Goal: Transaction & Acquisition: Purchase product/service

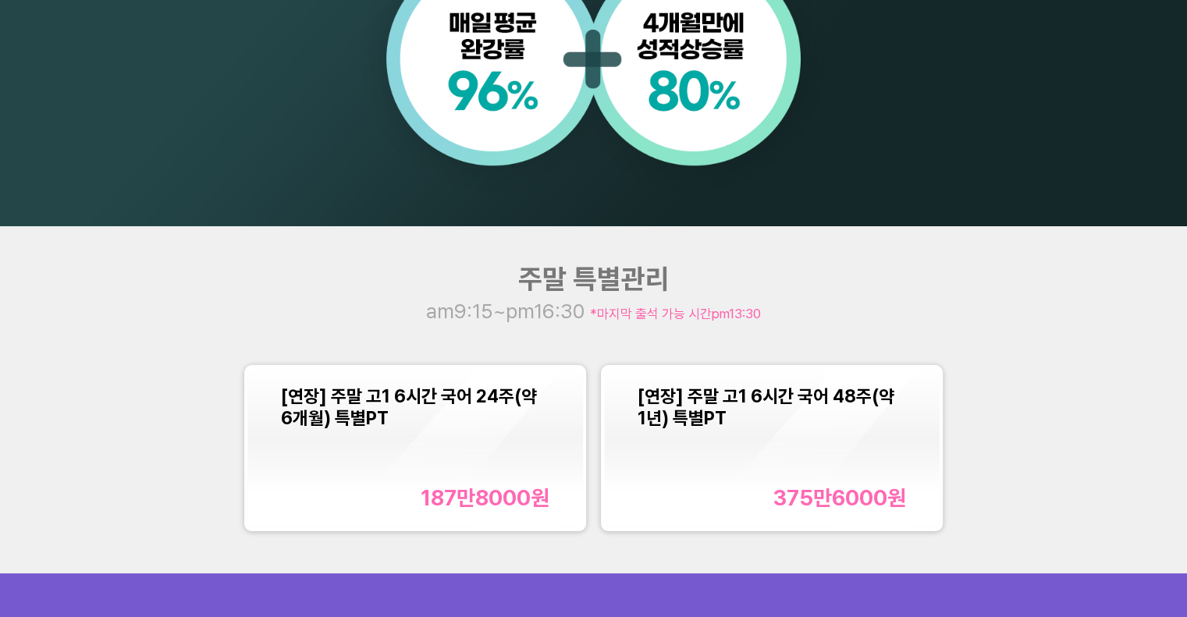
scroll to position [1483, 0]
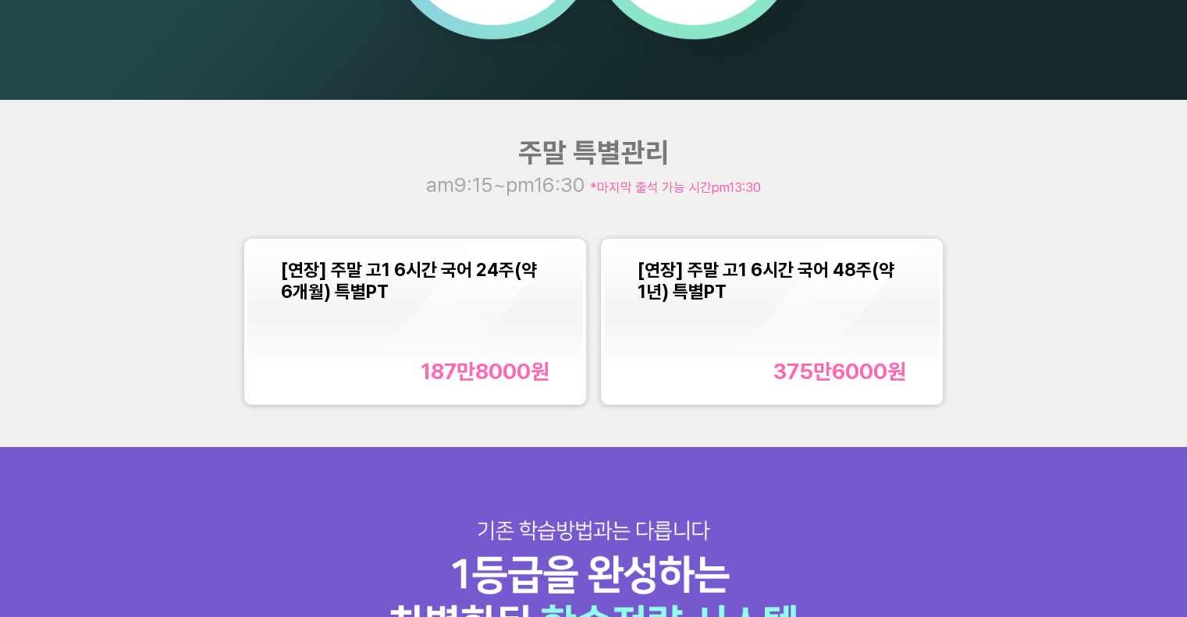
click at [412, 344] on div "[연장] 주말 고1 6시간 국어 24주(약 6개월) 특별PT 187만8000 원" at bounding box center [415, 322] width 268 height 126
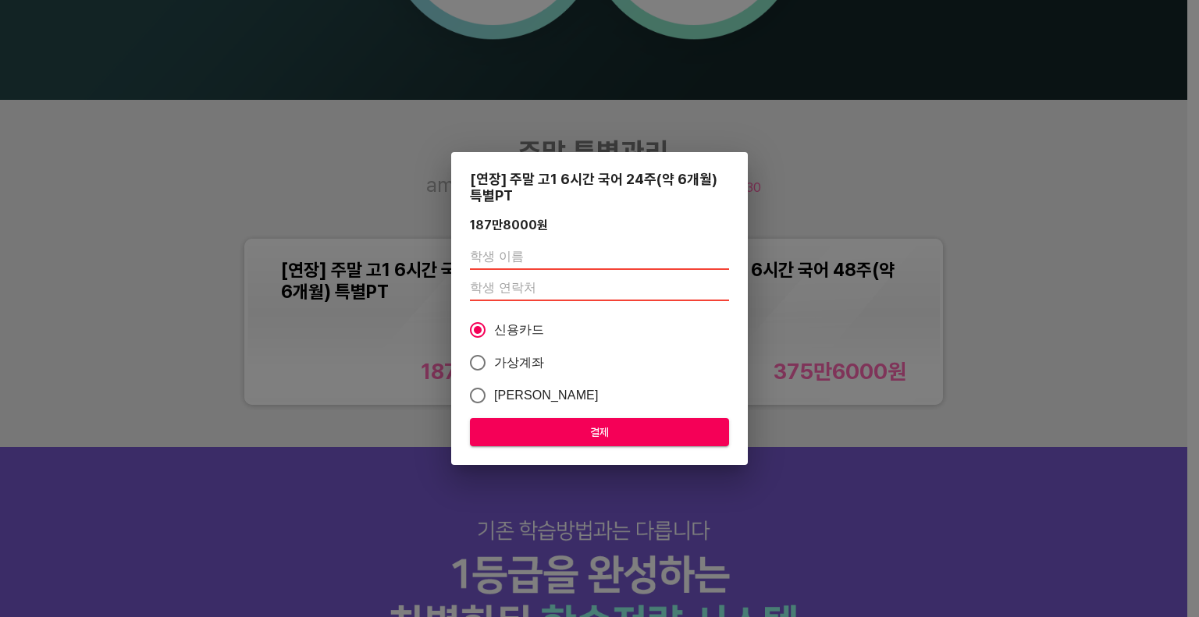
click at [549, 246] on input "text" at bounding box center [599, 257] width 259 height 25
type input "ㄱ"
type input "테스트"
type input "01035181543"
click at [609, 418] on div "[연장] 주말 고1 6시간 국어 24주(약 6개월) 특별PT 187만8000 원 테스트 01035181543 신용카드 가상계좌 카카오페이 결제" at bounding box center [599, 309] width 297 height 314
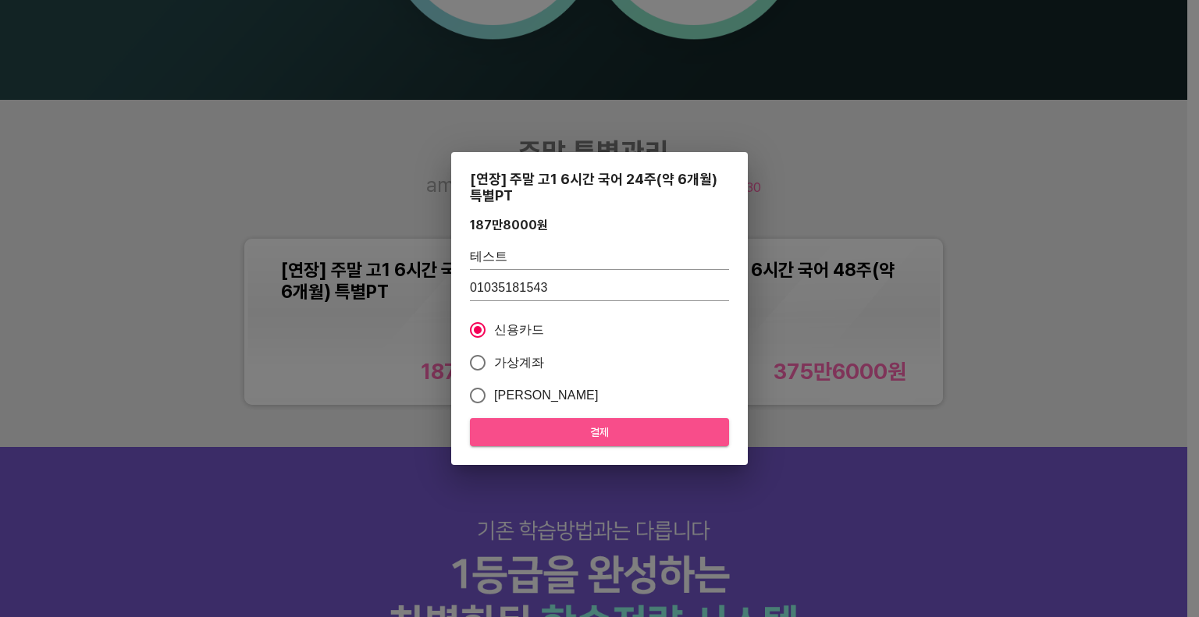
click at [627, 439] on span "결제" at bounding box center [599, 433] width 234 height 20
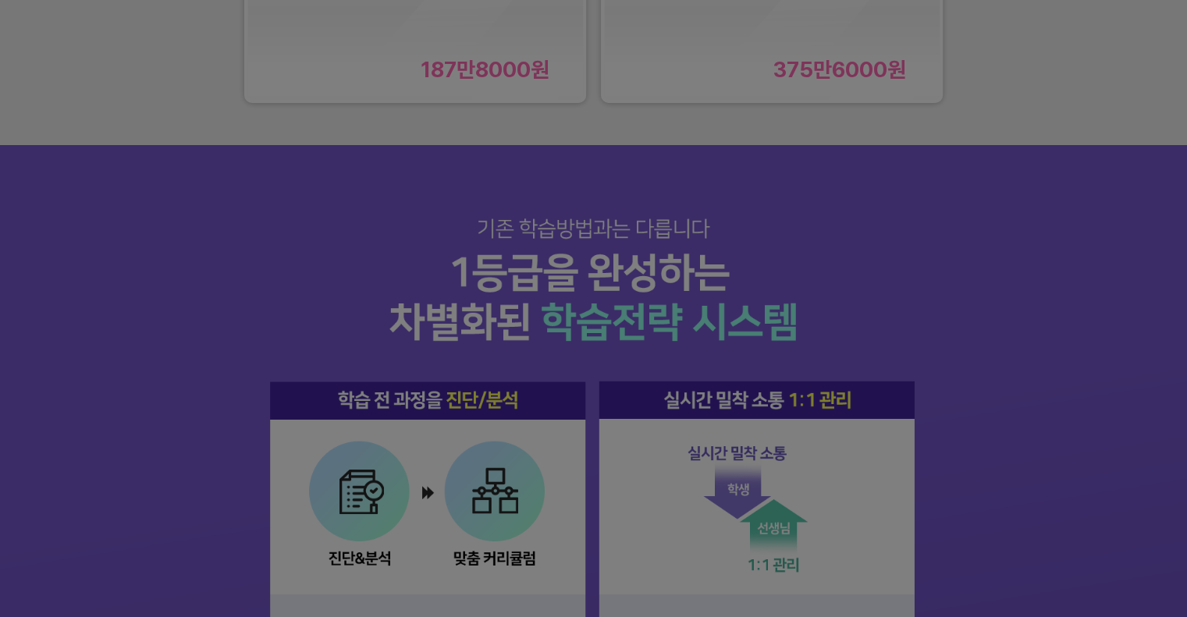
scroll to position [1795, 0]
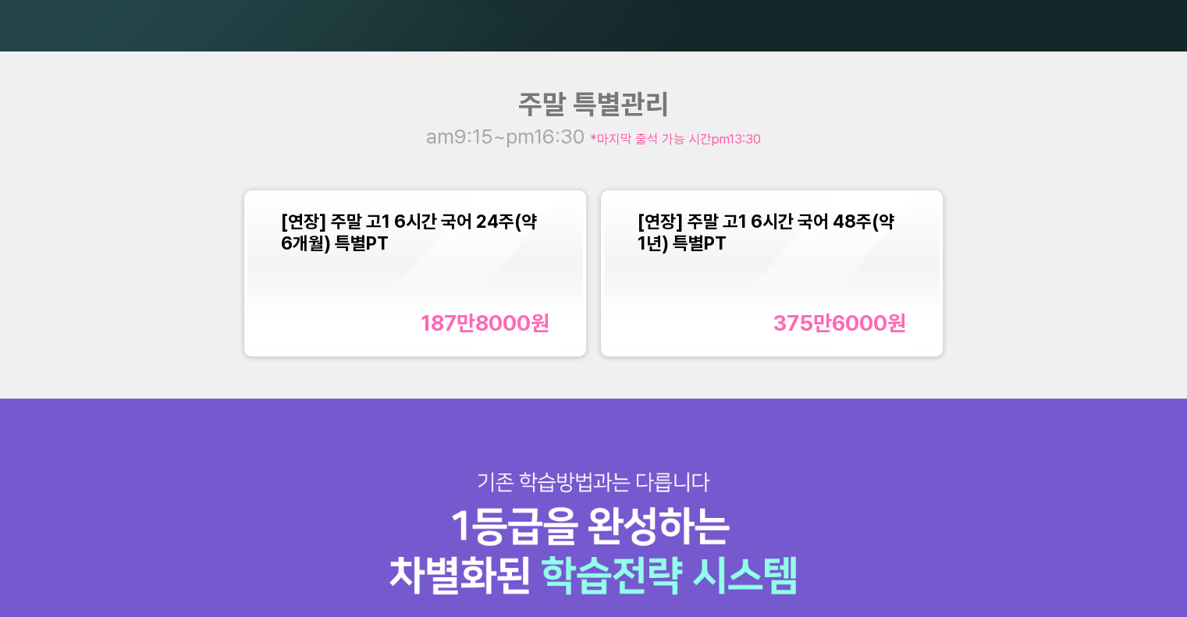
scroll to position [1483, 0]
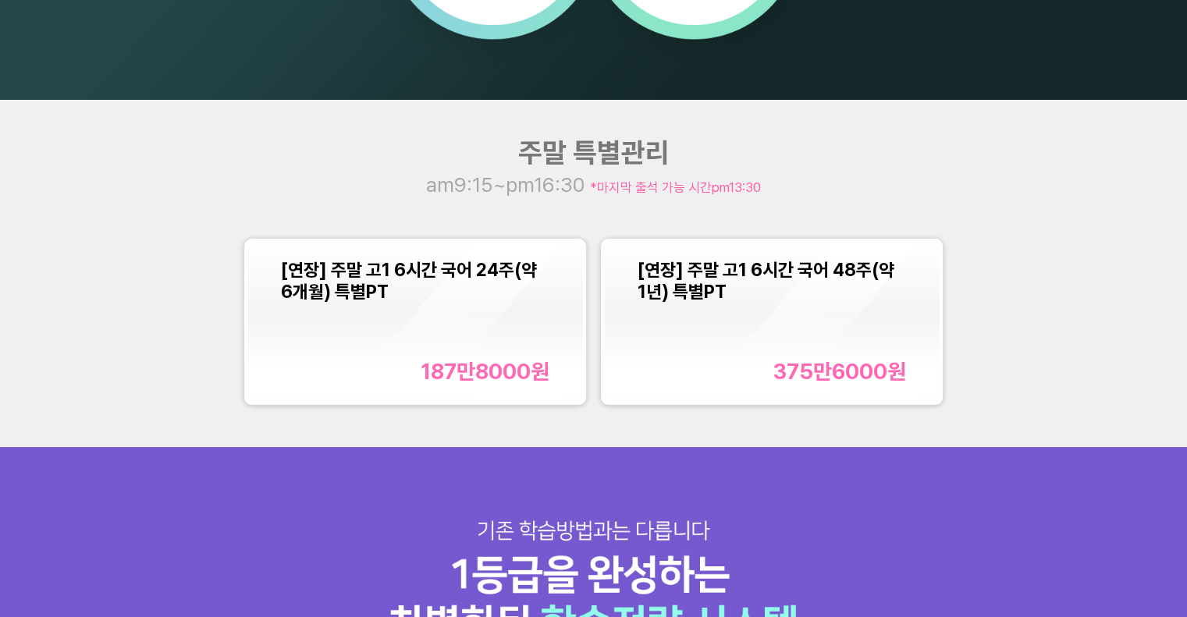
click at [535, 325] on div "[연장] 주말 고1 6시간 국어 24주(약 6개월) 특별PT 187만8000 원" at bounding box center [415, 322] width 268 height 126
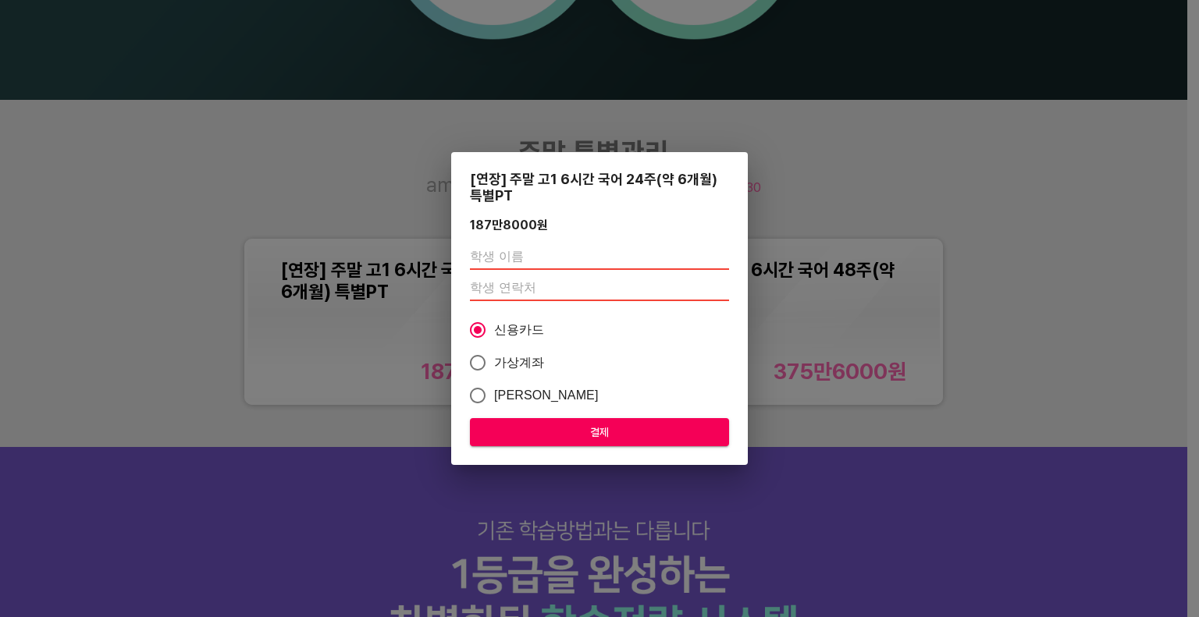
click at [524, 258] on input "text" at bounding box center [599, 257] width 259 height 25
click at [504, 366] on span "가상계좌" at bounding box center [519, 363] width 51 height 19
click at [494, 366] on input "가상계좌" at bounding box center [477, 362] width 33 height 33
radio input "true"
click at [512, 267] on input "text" at bounding box center [599, 257] width 259 height 25
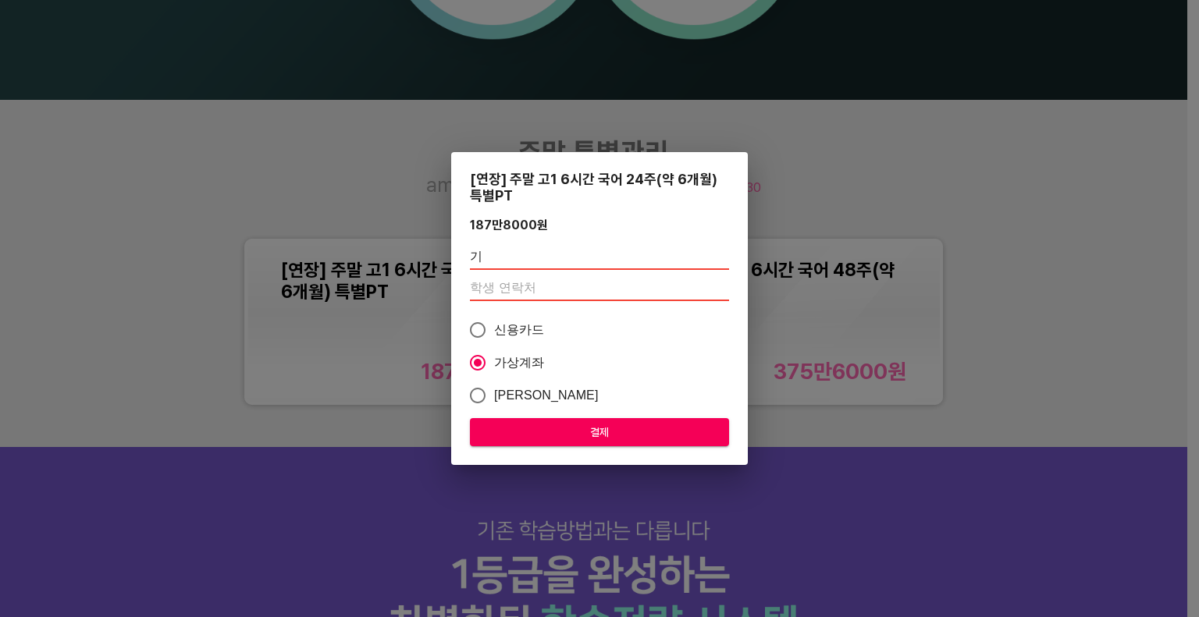
type input "ㄱ"
type input "테스트"
type input "01035181543"
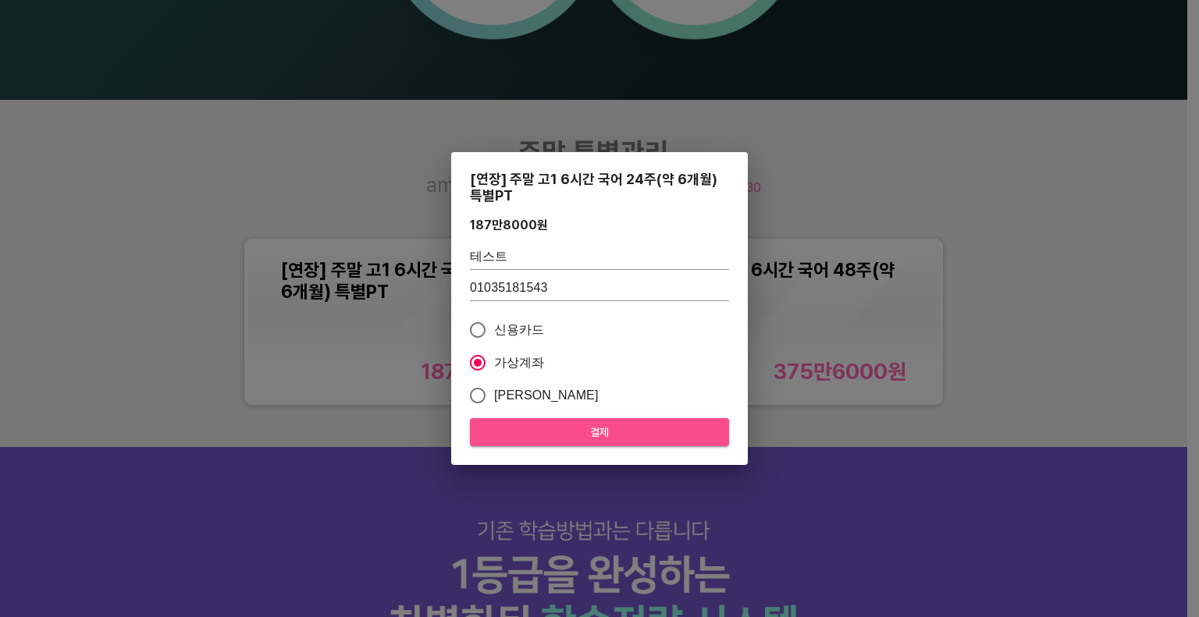
click at [595, 423] on span "결제" at bounding box center [599, 433] width 234 height 20
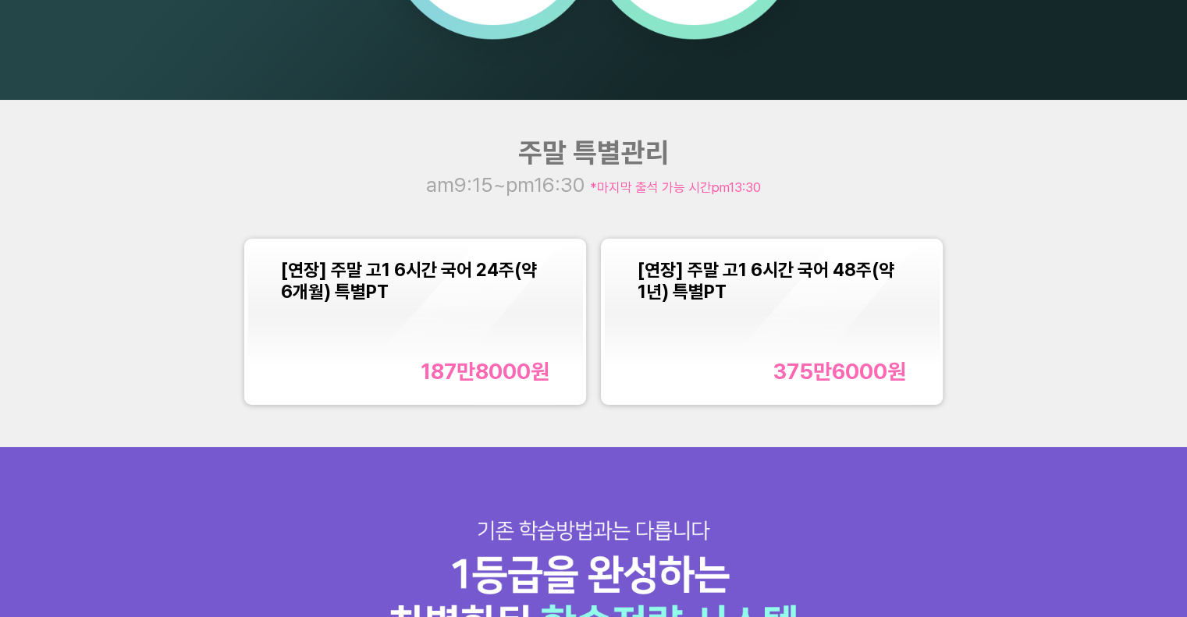
click at [431, 308] on div "[연장] 주말 고1 6시간 국어 24주(약 6개월) 특별PT 187만8000 원" at bounding box center [415, 322] width 268 height 126
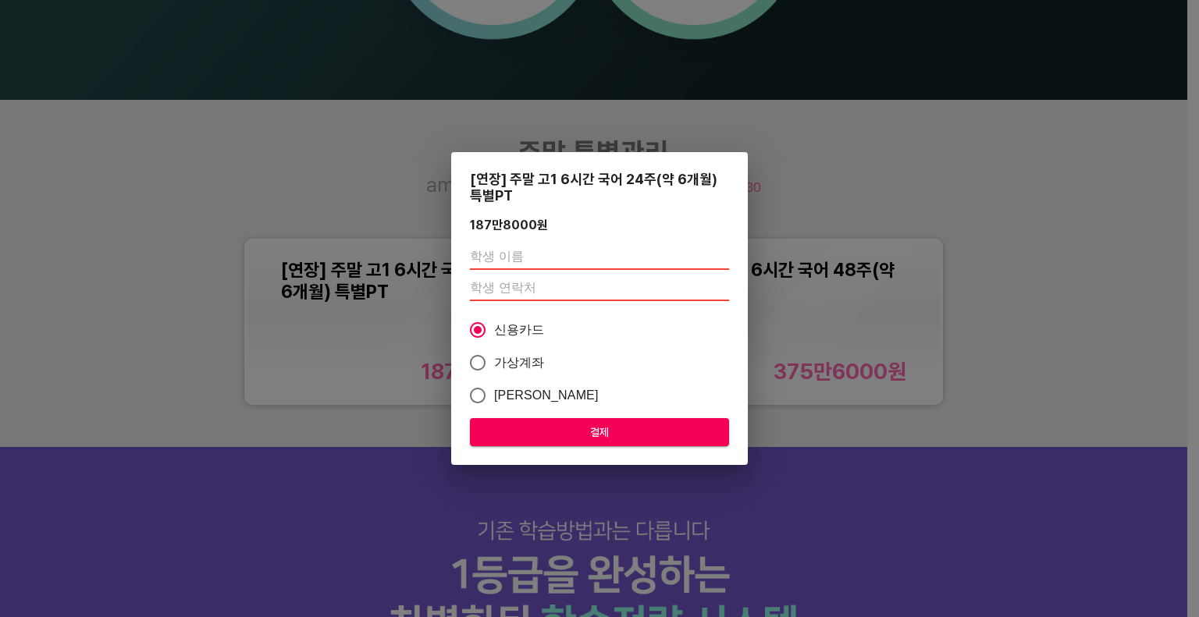
click at [491, 254] on input "text" at bounding box center [599, 257] width 259 height 25
type input "[PERSON_NAME]"
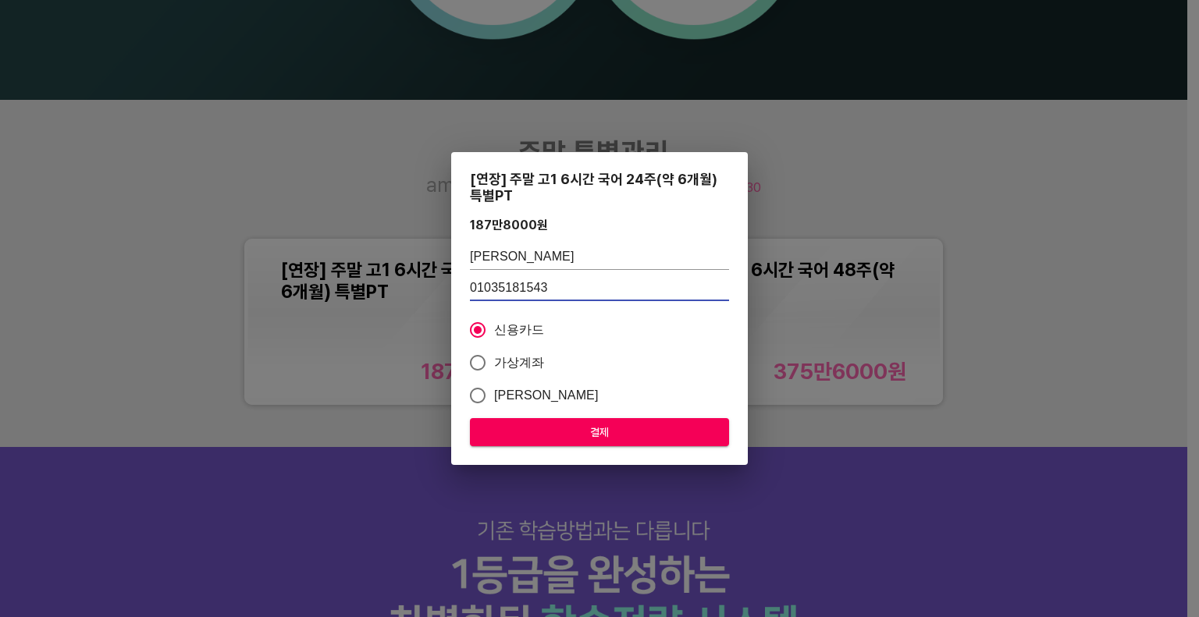
type input "01035181543"
drag, startPoint x: 531, startPoint y: 252, endPoint x: 391, endPoint y: 224, distance: 142.5
click at [403, 240] on div "[연장] 주말 고1 6시간 국어 24주(약 6개월) 특별PT 187만8000 원 김현아 01035181543 신용카드 가상계좌 카카오페이 결제" at bounding box center [599, 308] width 1199 height 617
type input "x"
type input "테스트"
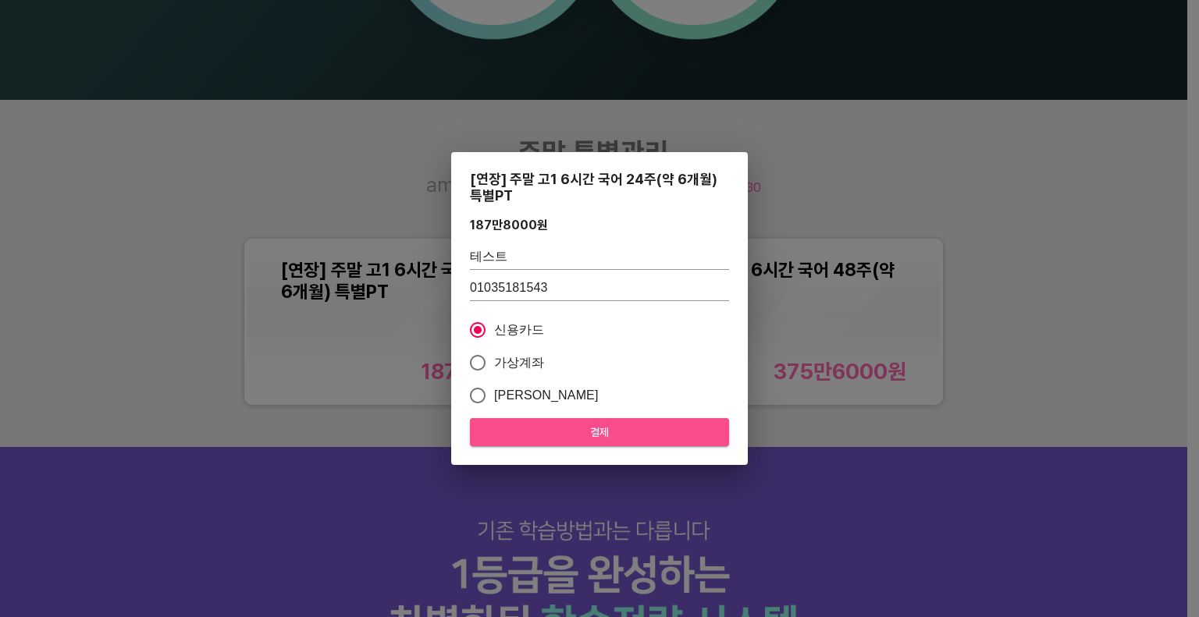
click at [585, 426] on span "결제" at bounding box center [599, 433] width 234 height 20
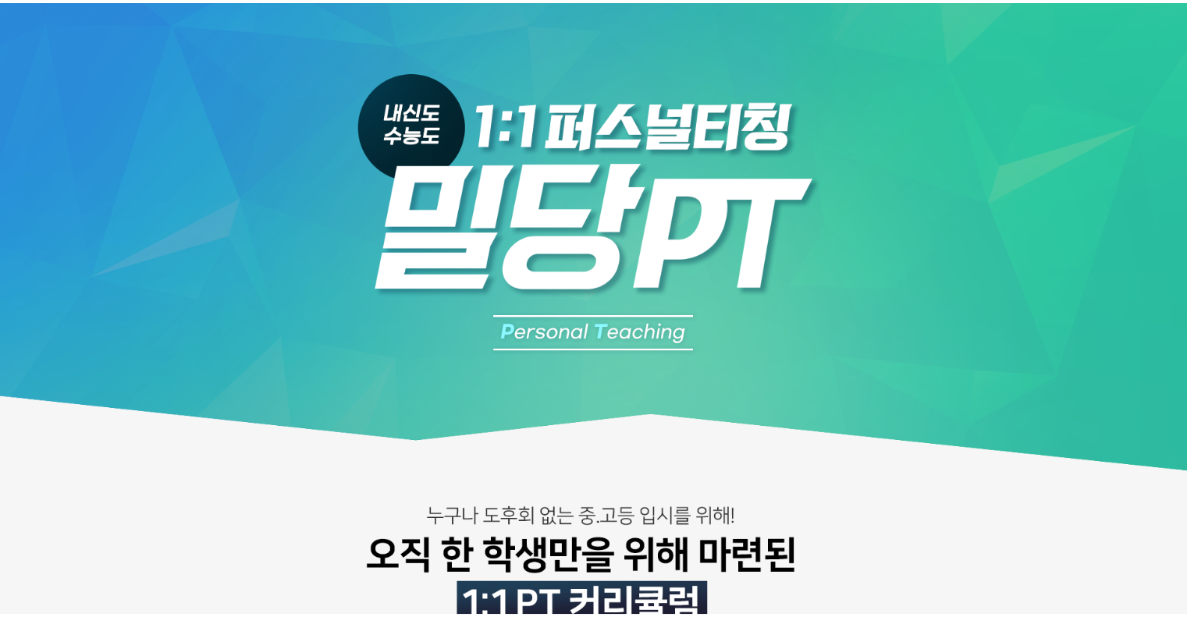
scroll to position [1483, 0]
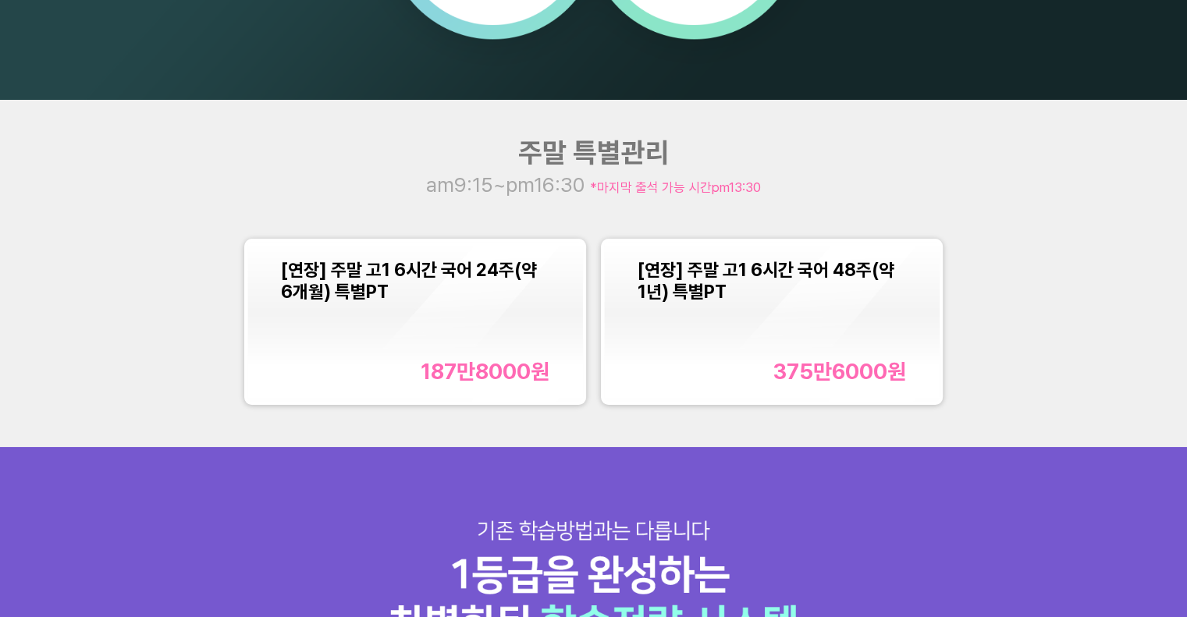
click at [484, 310] on div "[연장] 주말 고1 6시간 국어 24주(약 6개월) 특별PT 187만8000 원" at bounding box center [415, 322] width 268 height 126
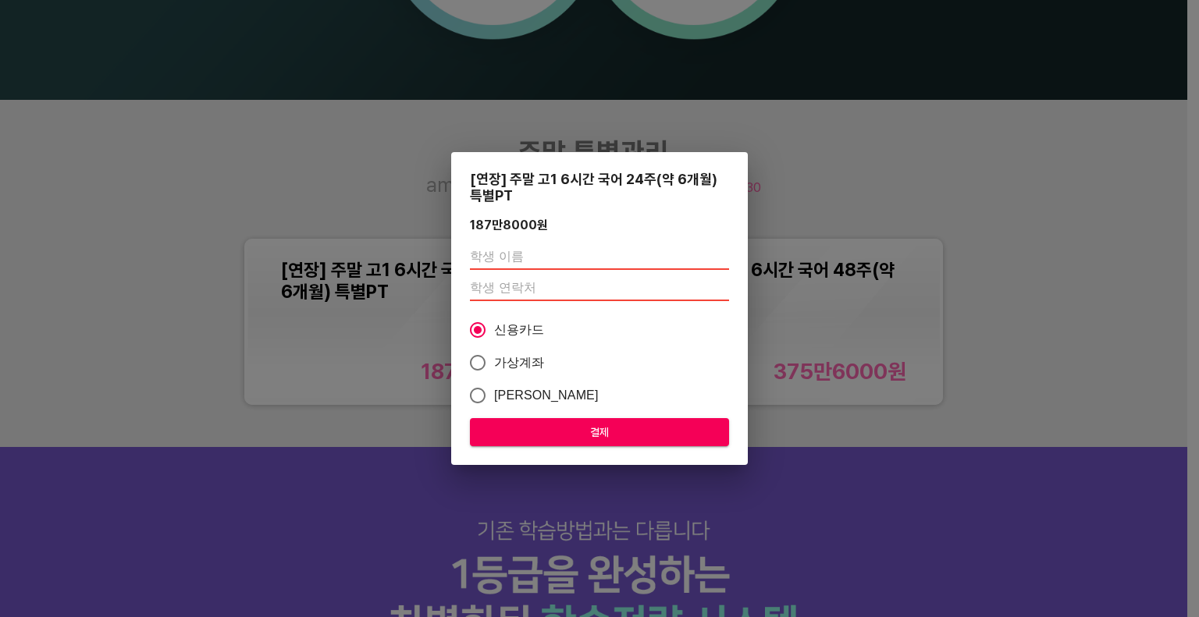
click at [524, 255] on input "text" at bounding box center [599, 257] width 259 height 25
type input "x"
click at [521, 253] on input "ㅌ[스트" at bounding box center [599, 257] width 259 height 25
type input "ㅌ"
type input "x"
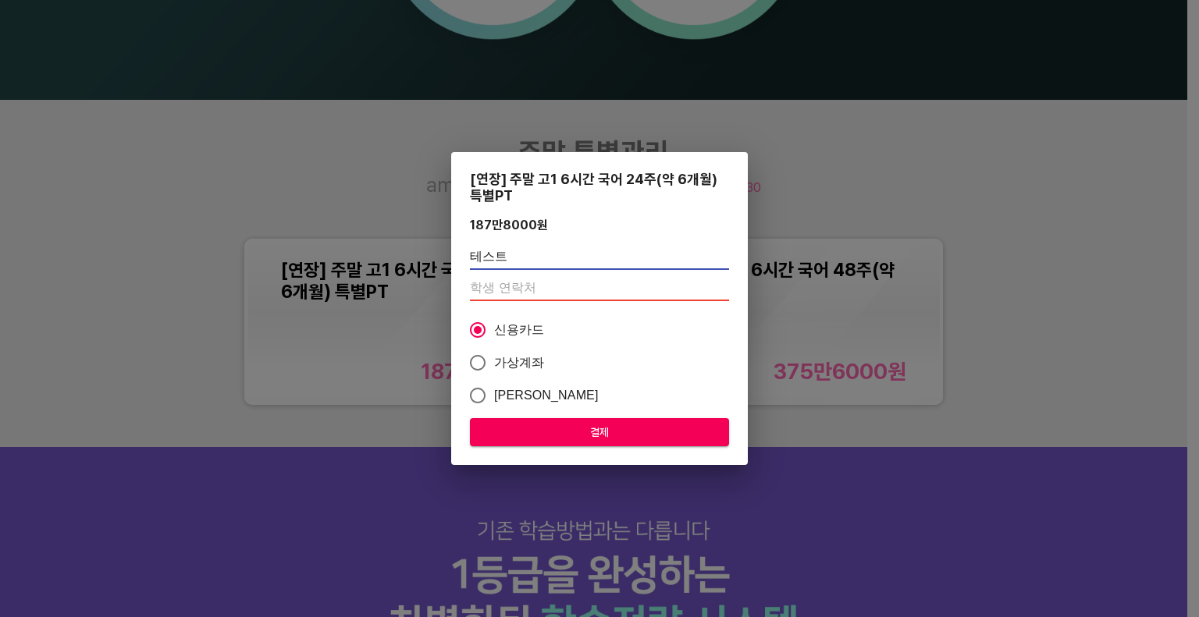
type input "테스트"
type input "010"
drag, startPoint x: 492, startPoint y: 430, endPoint x: 737, endPoint y: 68, distance: 437.2
click at [492, 430] on span "결제" at bounding box center [599, 433] width 234 height 20
click at [619, 298] on input "number" at bounding box center [599, 288] width 259 height 25
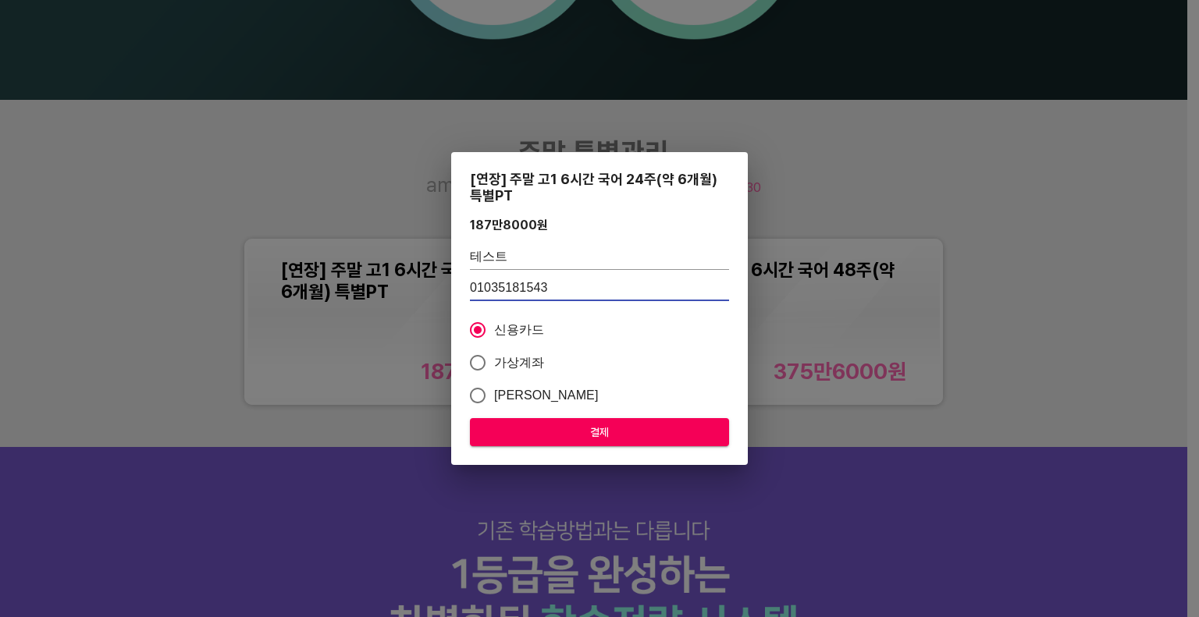
type input "01035181543"
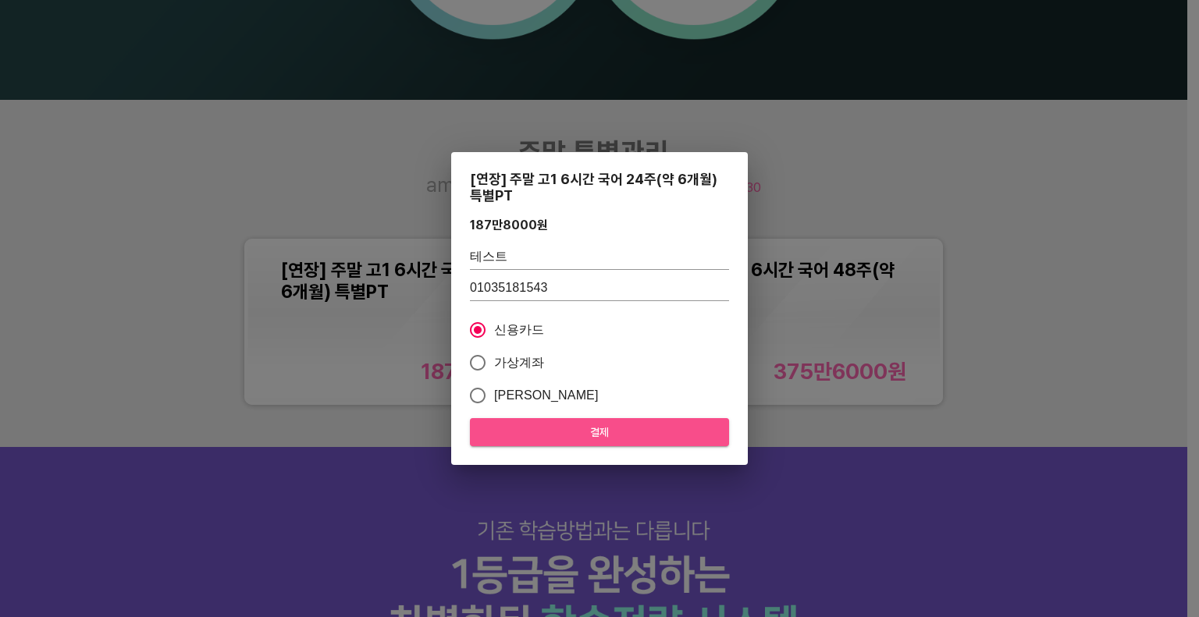
click at [624, 433] on span "결제" at bounding box center [599, 433] width 234 height 20
